Goal: Check status: Check status

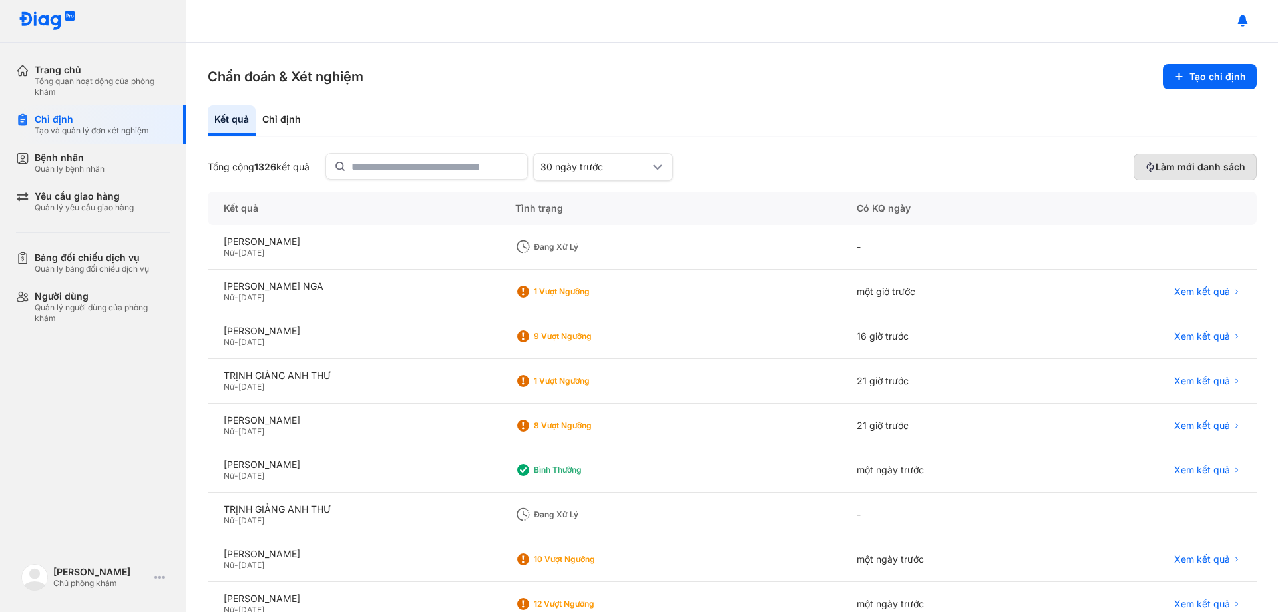
click at [1179, 166] on span "Làm mới danh sách" at bounding box center [1200, 167] width 90 height 12
click at [1159, 170] on span "Làm mới danh sách" at bounding box center [1200, 167] width 90 height 12
click at [1174, 379] on span "Xem kết quả" at bounding box center [1202, 381] width 56 height 12
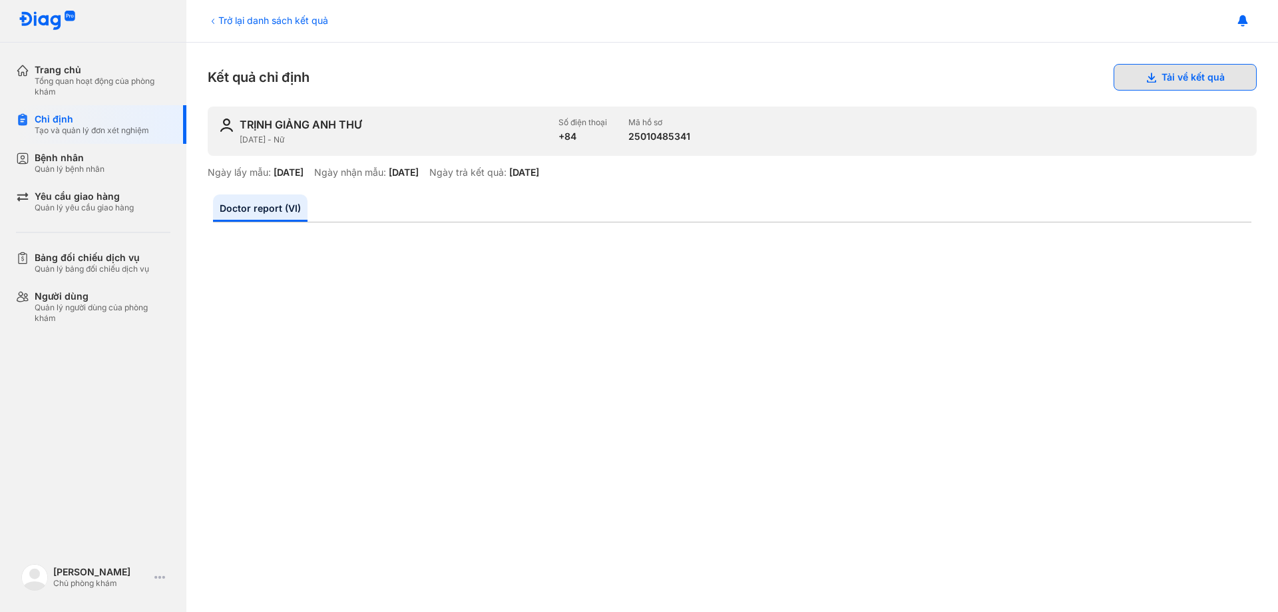
click at [1175, 76] on button "Tải về kết quả" at bounding box center [1184, 77] width 143 height 27
click at [780, 145] on div "TRỊNH GIẢNG ANH THƯ 10/03/1995 - Nữ Số điện thoại +84 Mã hồ sơ 25010485341" at bounding box center [732, 130] width 1049 height 49
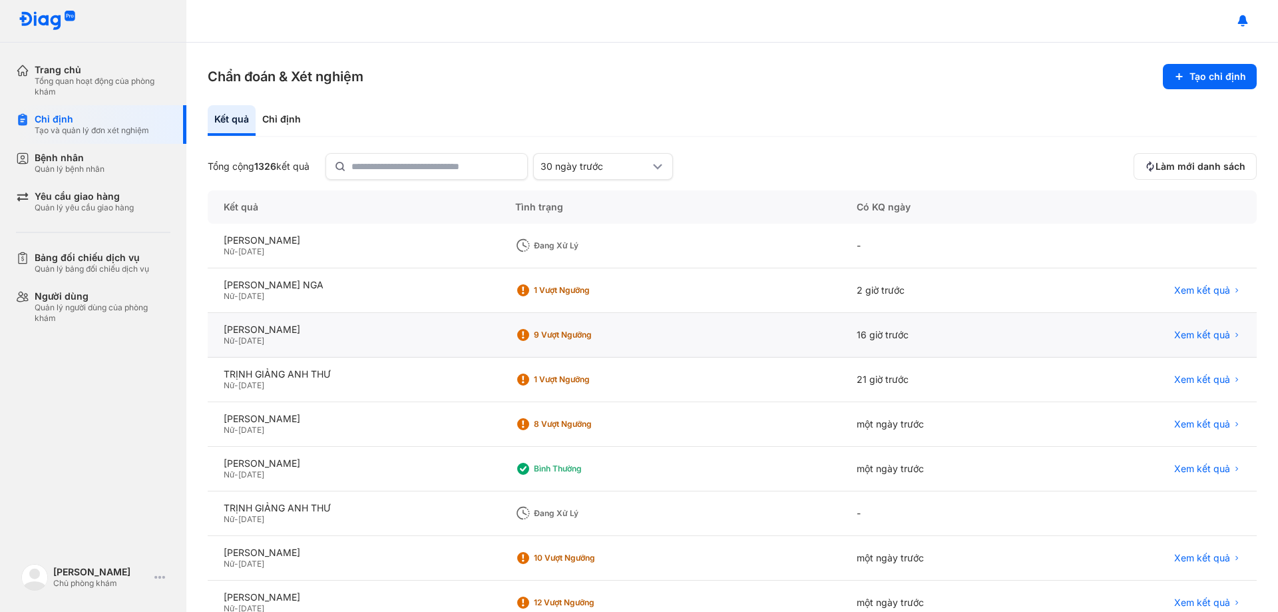
drag, startPoint x: 1181, startPoint y: 289, endPoint x: 1014, endPoint y: 319, distance: 169.2
click at [1179, 289] on span "Xem kết quả" at bounding box center [1202, 290] width 56 height 12
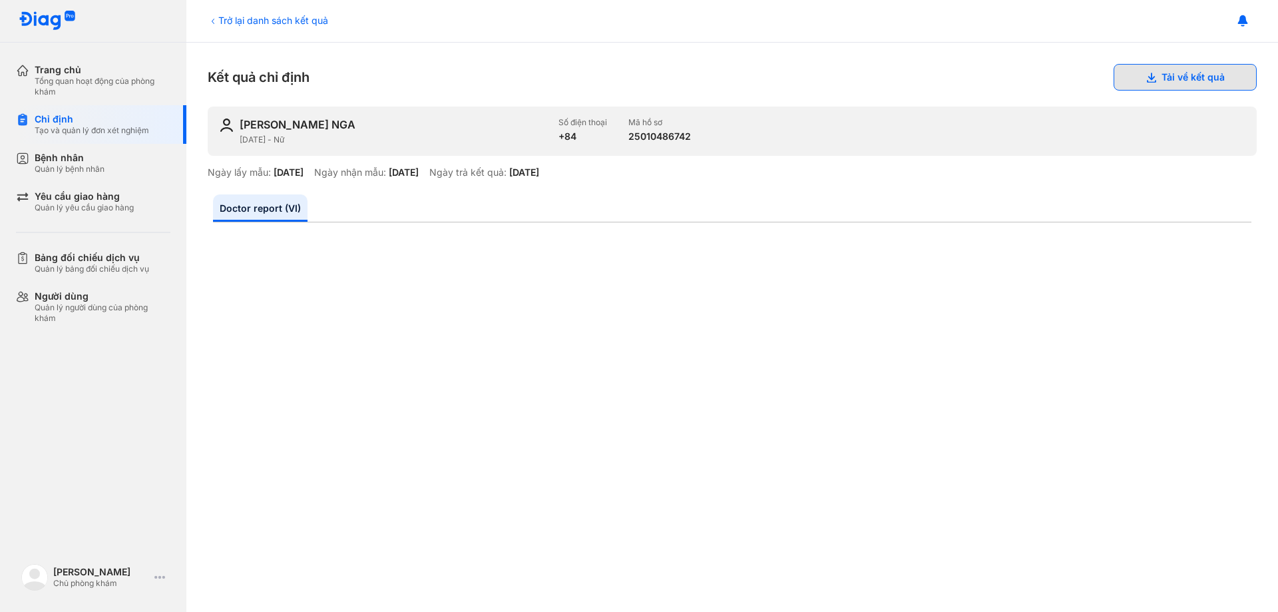
click at [1200, 73] on button "Tải về kết quả" at bounding box center [1184, 77] width 143 height 27
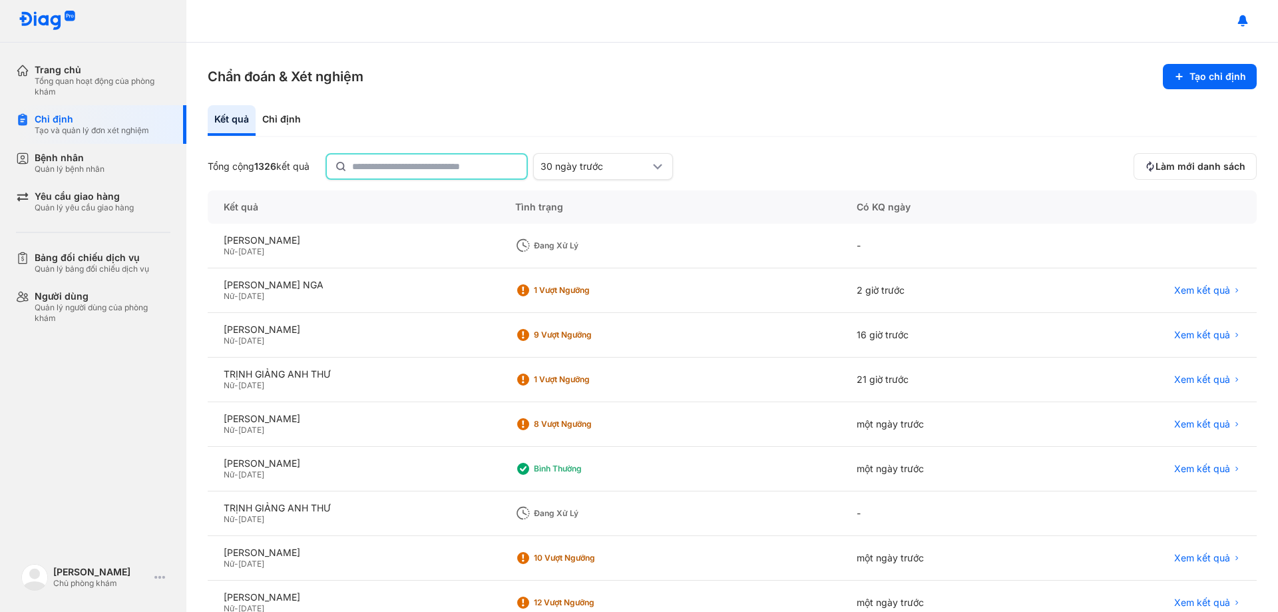
click at [415, 169] on input "text" at bounding box center [435, 166] width 166 height 24
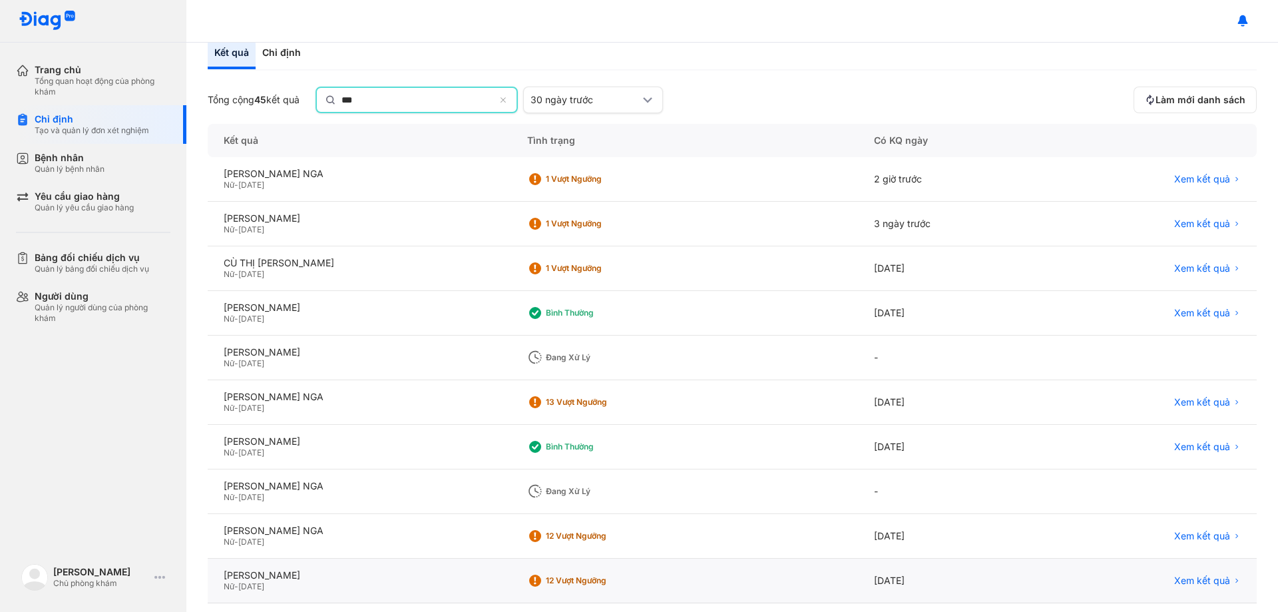
scroll to position [127, 0]
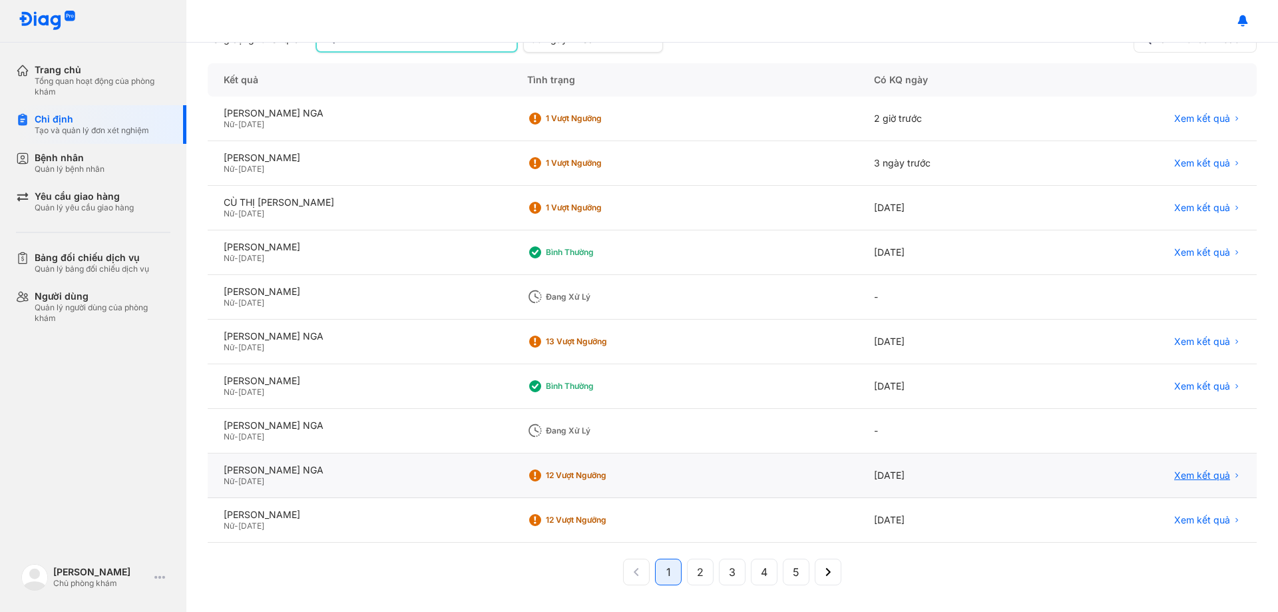
type input "***"
click at [1185, 470] on span "Xem kết quả" at bounding box center [1202, 475] width 56 height 12
